Goal: Task Accomplishment & Management: Manage account settings

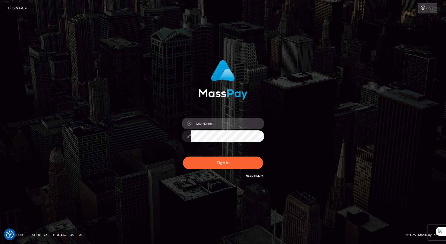
type input "majdh"
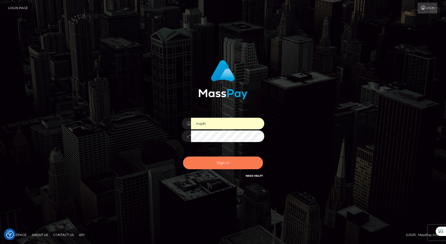
click at [230, 162] on button "Sign in" at bounding box center [223, 162] width 80 height 13
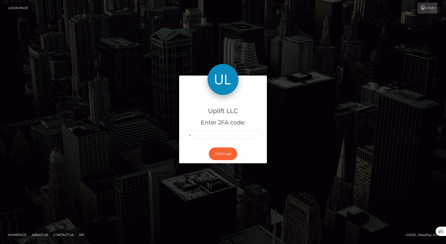
type input "9"
type input "8"
type input "2"
type input "1"
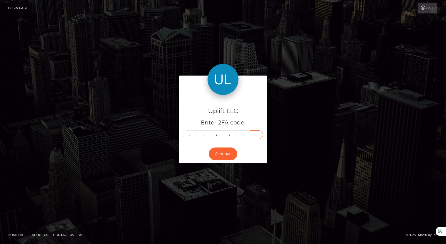
type input "4"
